Goal: Obtain resource: Obtain resource

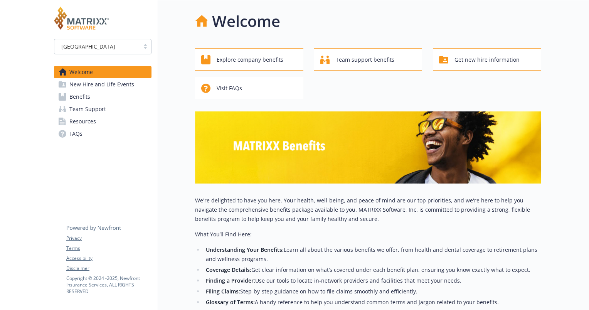
click at [90, 98] on link "Benefits" at bounding box center [103, 97] width 98 height 12
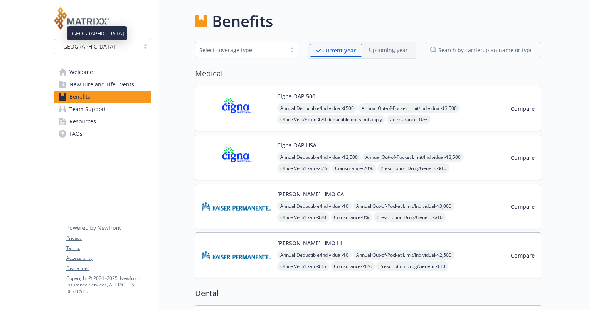
click at [115, 48] on div "[GEOGRAPHIC_DATA]" at bounding box center [97, 46] width 78 height 8
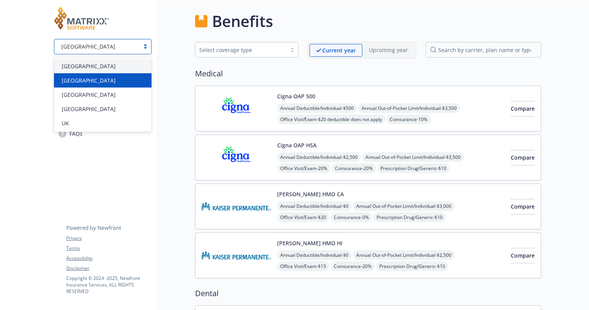
click at [103, 81] on div "[GEOGRAPHIC_DATA]" at bounding box center [103, 80] width 88 height 8
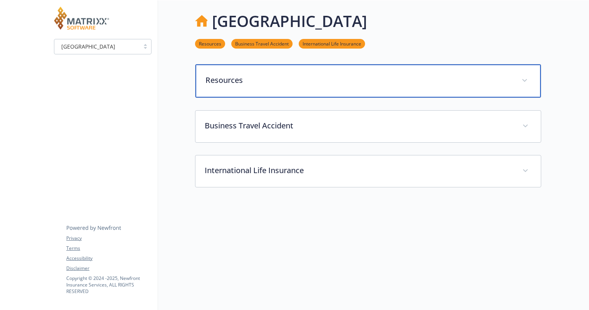
click at [309, 80] on p "Resources" at bounding box center [359, 80] width 307 height 12
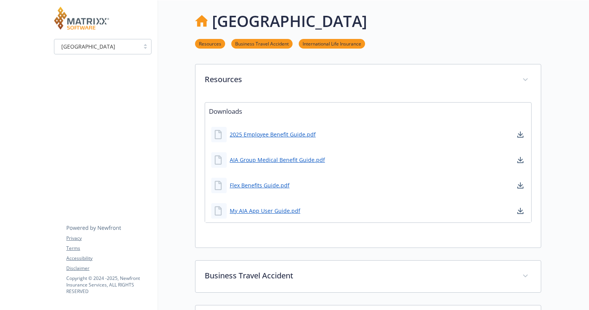
click at [455, 160] on div "AIA Group Medical Benefit Guide.pdf" at bounding box center [368, 159] width 326 height 23
click at [275, 212] on link "My AIA App User Guide.pdf" at bounding box center [266, 211] width 72 height 10
click at [289, 160] on link "AIA Group Medical Benefit Guide.pdf" at bounding box center [278, 160] width 97 height 10
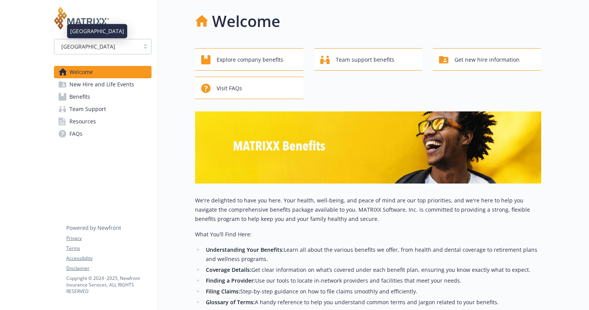
click at [108, 44] on div "[GEOGRAPHIC_DATA]" at bounding box center [97, 46] width 78 height 8
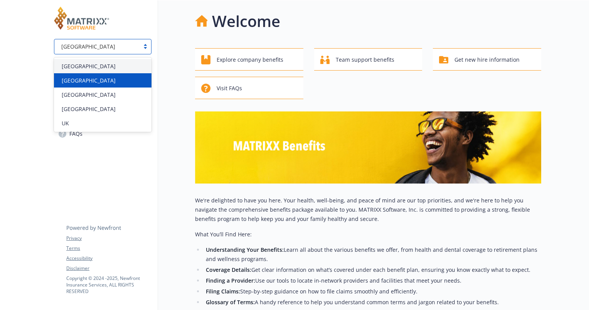
click at [85, 81] on div "[GEOGRAPHIC_DATA]" at bounding box center [103, 80] width 88 height 8
